Goal: Answer question/provide support: Answer question/provide support

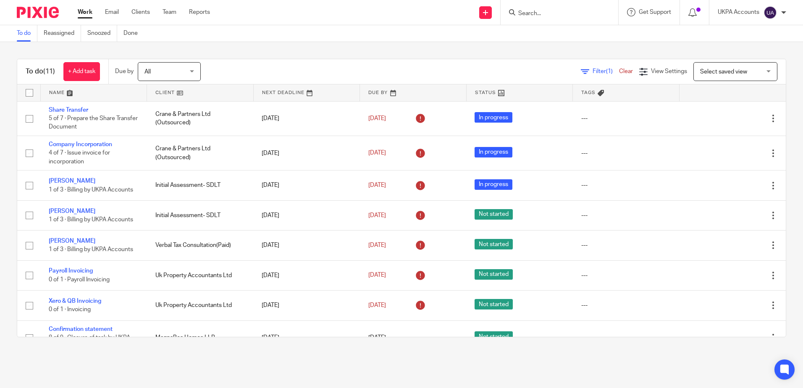
drag, startPoint x: 552, startPoint y: 18, endPoint x: 557, endPoint y: 15, distance: 5.5
click at [552, 18] on div at bounding box center [560, 12] width 118 height 25
click at [559, 13] on input "Search" at bounding box center [555, 14] width 76 height 8
paste input "Properteers Limited"
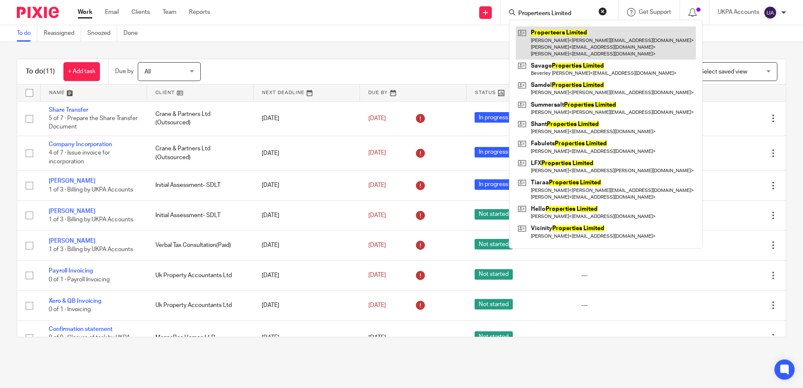
type input "Properteers Limited"
click at [563, 41] on link at bounding box center [606, 42] width 180 height 33
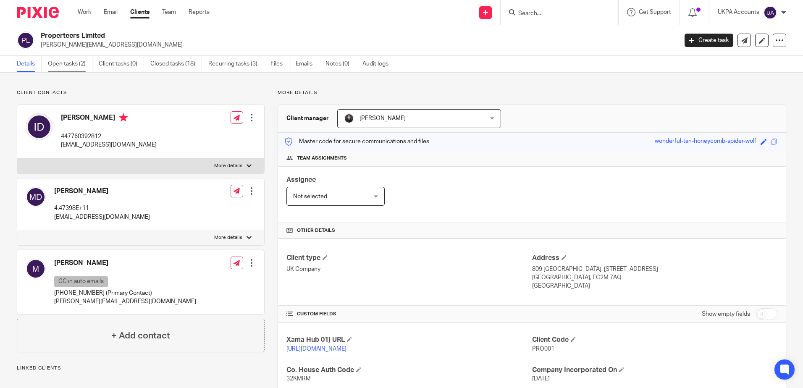
click at [50, 67] on link "Open tasks (2)" at bounding box center [70, 64] width 45 height 16
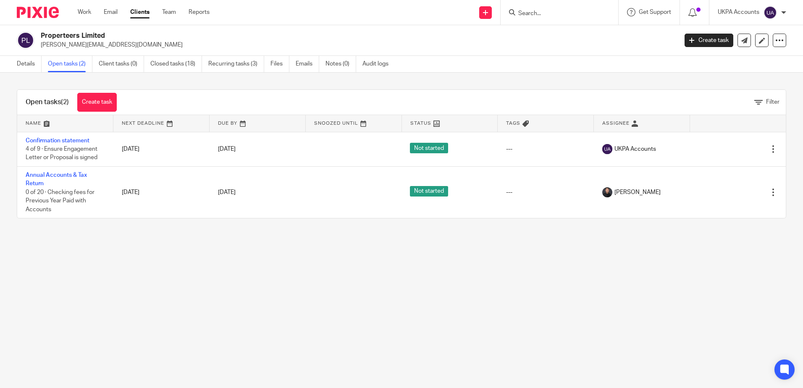
drag, startPoint x: 64, startPoint y: 141, endPoint x: 421, endPoint y: 218, distance: 365.3
click at [65, 141] on link "Confirmation statement" at bounding box center [58, 141] width 64 height 6
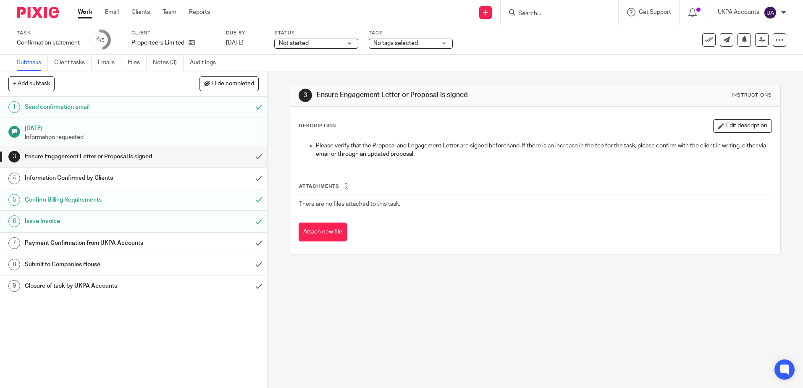
click at [148, 60] on ul "Subtasks Client tasks Emails Files Notes (3) Audit logs" at bounding box center [123, 63] width 212 height 16
click at [159, 63] on link "Notes (3)" at bounding box center [168, 63] width 31 height 16
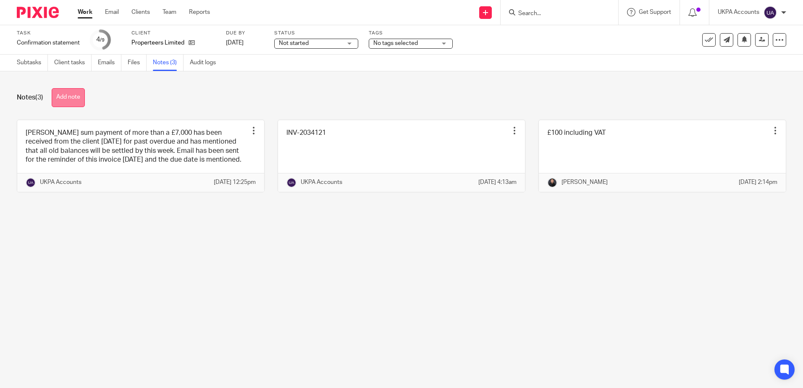
click at [73, 102] on button "Add note" at bounding box center [68, 97] width 33 height 19
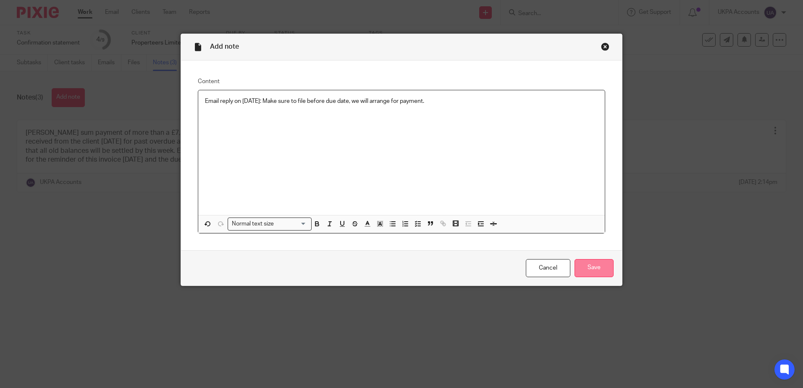
click at [604, 270] on input "Save" at bounding box center [594, 268] width 39 height 18
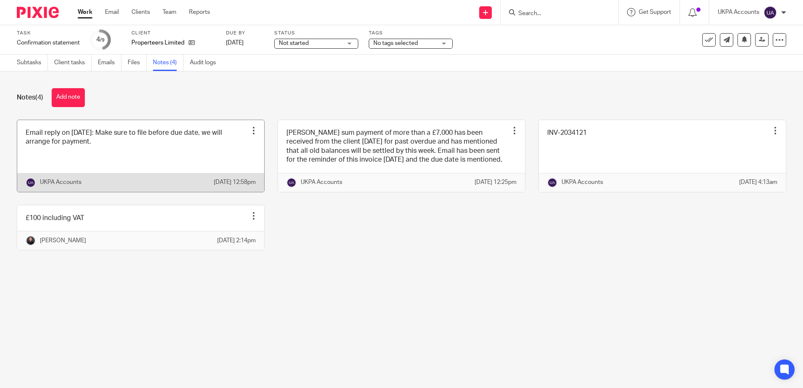
click at [449, 308] on main "Task Confirmation statement Save Confirmation statement 4 /9 Client Properteers…" at bounding box center [401, 194] width 803 height 388
click at [249, 130] on div at bounding box center [253, 130] width 8 height 8
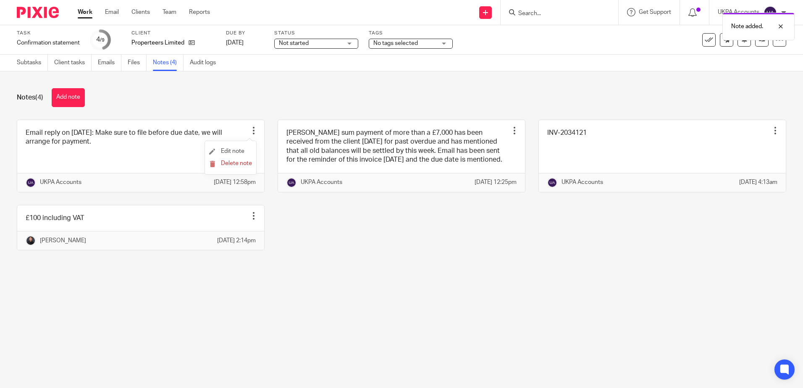
click at [228, 154] on li "Edit note" at bounding box center [230, 151] width 43 height 13
click at [225, 150] on span "Edit note" at bounding box center [233, 151] width 24 height 6
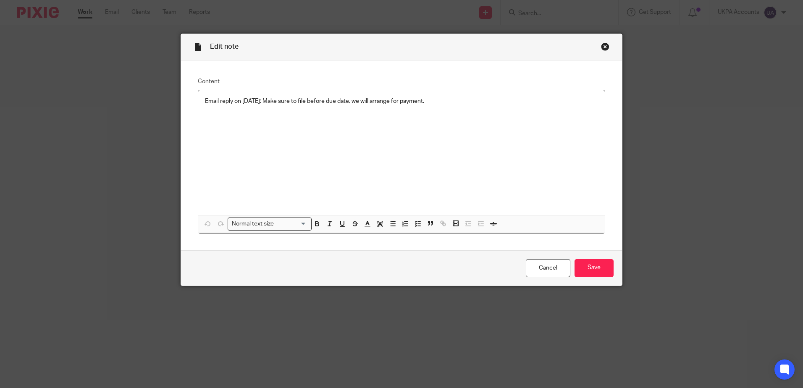
click at [240, 99] on p "Email reply on [DATE]: Make sure to file before due date, we will arrange for p…" at bounding box center [401, 101] width 393 height 8
drag, startPoint x: 536, startPoint y: 104, endPoint x: 611, endPoint y: 181, distance: 107.2
click at [539, 104] on p "Email reply from client on [DATE]: Make sure to file before due date, we will a…" at bounding box center [401, 101] width 393 height 8
click at [592, 263] on input "Save" at bounding box center [594, 268] width 39 height 18
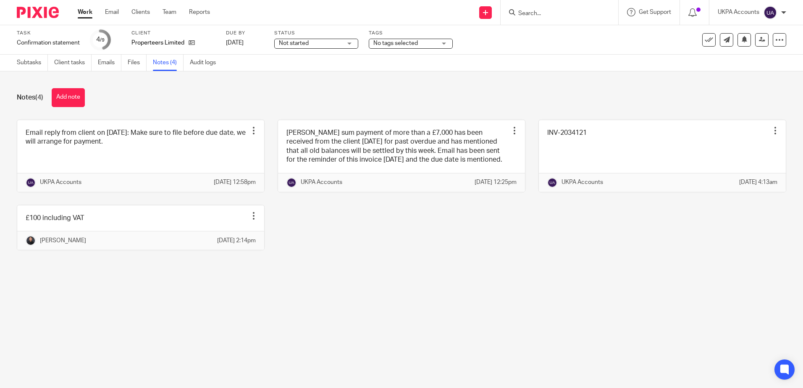
drag, startPoint x: 0, startPoint y: 0, endPoint x: 172, endPoint y: 185, distance: 252.6
click at [402, 326] on main "Task Confirmation statement Save Confirmation statement 4 /9 Client Properteers…" at bounding box center [401, 194] width 803 height 388
click at [527, 301] on main "Task Confirmation statement Save Confirmation statement 4 /9 Client Properteers…" at bounding box center [401, 194] width 803 height 388
drag, startPoint x: 500, startPoint y: 278, endPoint x: 516, endPoint y: 274, distance: 16.6
click at [501, 263] on div "Email reply from client on 18 Sept 2025: Make sure to file before due date, we …" at bounding box center [395, 191] width 782 height 143
